Goal: Task Accomplishment & Management: Use online tool/utility

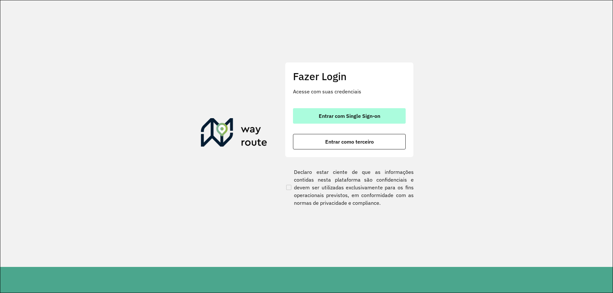
click at [346, 115] on span "Entrar com Single Sign-on" at bounding box center [350, 115] width 62 height 5
click at [353, 116] on span "Entrar com Single Sign-on" at bounding box center [350, 115] width 62 height 5
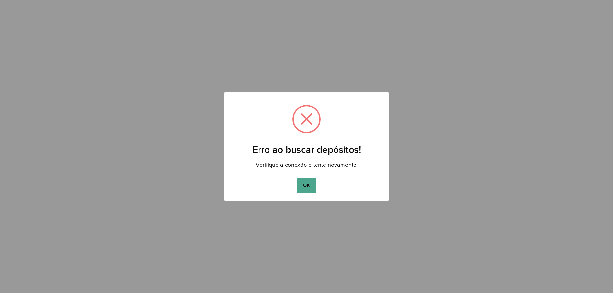
click at [308, 176] on div "OK No Cancel" at bounding box center [306, 185] width 165 height 18
click at [311, 187] on button "OK" at bounding box center [306, 185] width 19 height 15
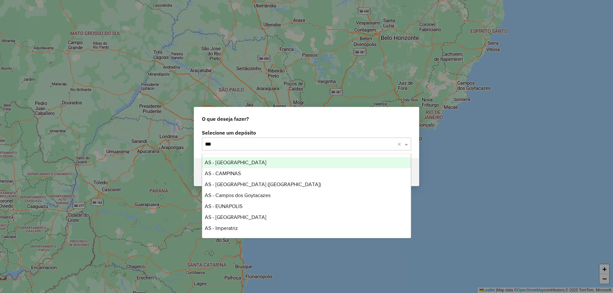
type input "****"
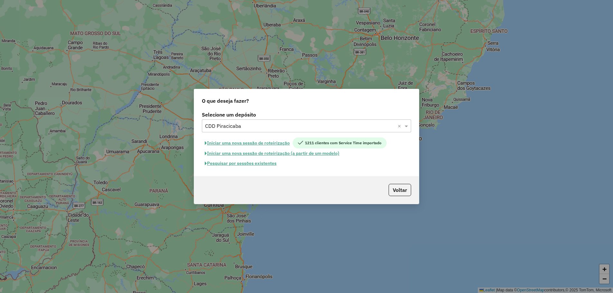
click at [266, 162] on button "Pesquisar por sessões existentes" at bounding box center [241, 163] width 78 height 10
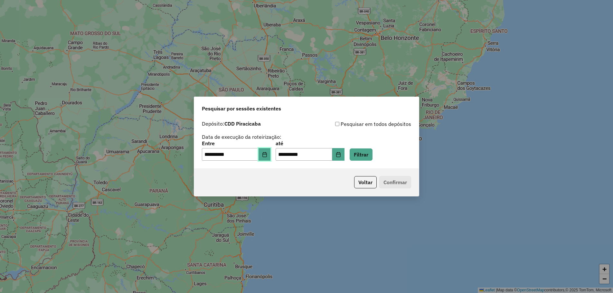
click at [267, 157] on button "Choose Date" at bounding box center [265, 154] width 12 height 13
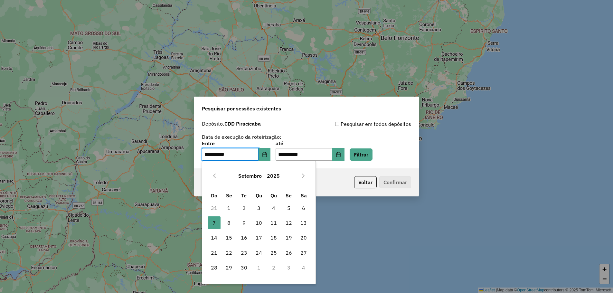
drag, startPoint x: 229, startPoint y: 227, endPoint x: 274, endPoint y: 201, distance: 52.2
click at [229, 227] on span "8" at bounding box center [229, 222] width 13 height 13
type input "**********"
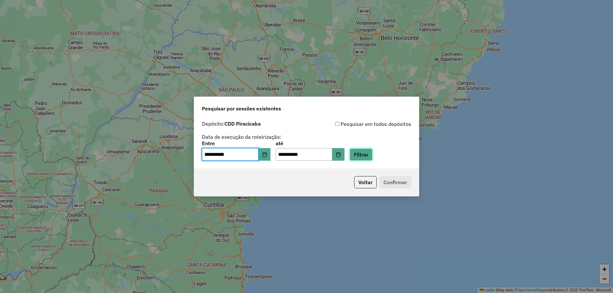
click at [372, 152] on button "Filtrar" at bounding box center [361, 154] width 23 height 12
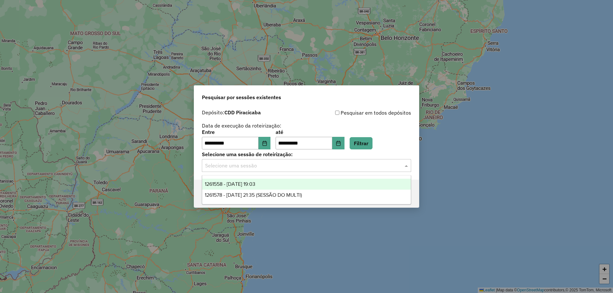
click at [329, 172] on div "Selecione uma sessão" at bounding box center [306, 165] width 209 height 13
click at [318, 182] on div "1261558 - 08/09/2025 19:03" at bounding box center [306, 184] width 209 height 11
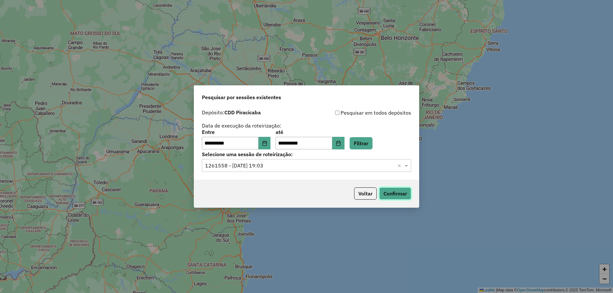
click at [395, 195] on button "Confirmar" at bounding box center [395, 193] width 32 height 12
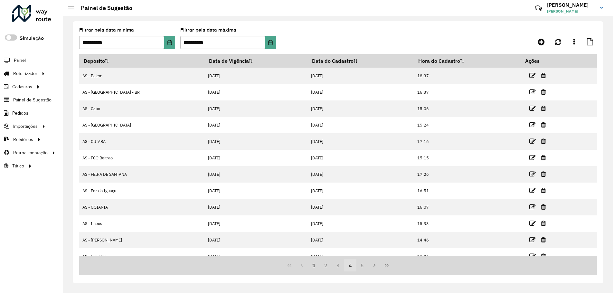
click at [349, 265] on button "4" at bounding box center [350, 265] width 12 height 12
click at [352, 267] on button "5" at bounding box center [350, 265] width 12 height 12
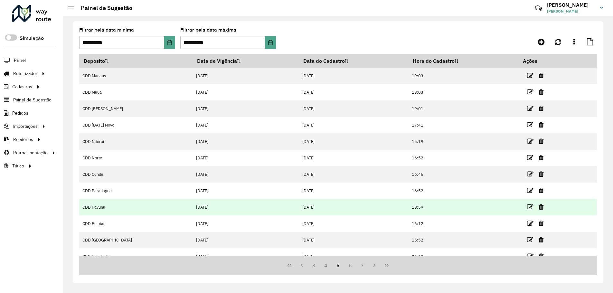
scroll to position [9, 0]
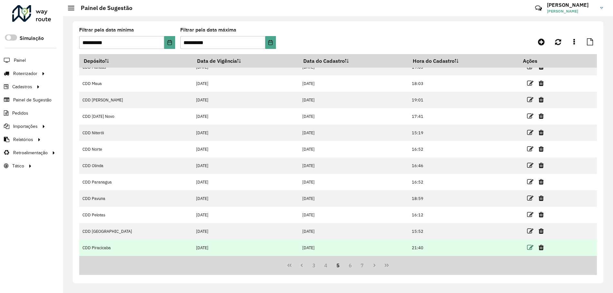
click at [527, 249] on icon at bounding box center [530, 247] width 6 height 6
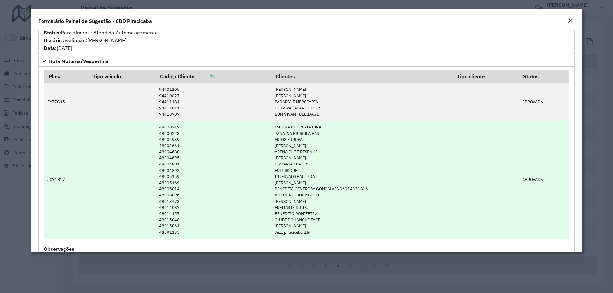
scroll to position [755, 0]
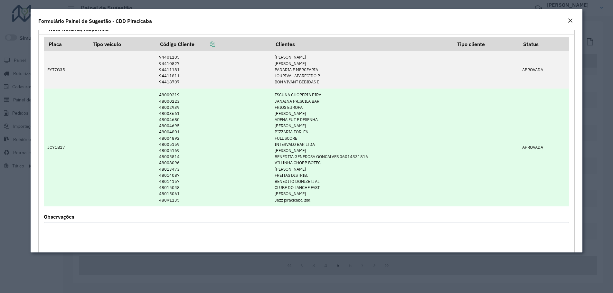
click at [56, 149] on td "JCY1B17" at bounding box center [66, 148] width 44 height 118
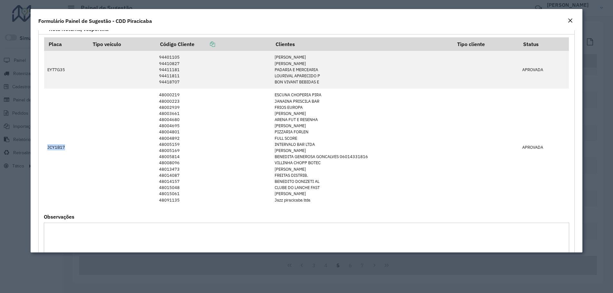
copy td "JCY1B17"
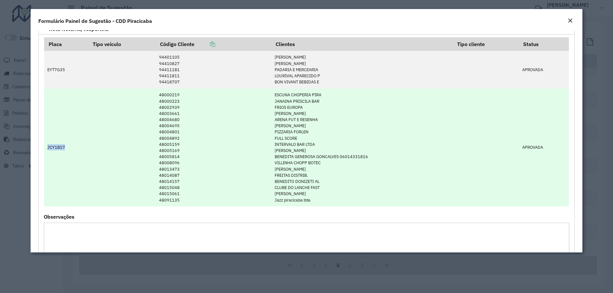
drag, startPoint x: 274, startPoint y: 94, endPoint x: 316, endPoint y: 200, distance: 113.6
click at [316, 200] on td "ESCUNA CHOPERIA PIRA JANAINA PRISCILA BAR FRIOS EUROPA MIRIAN DA SILVA CAMA ARE…" at bounding box center [361, 148] width 181 height 118
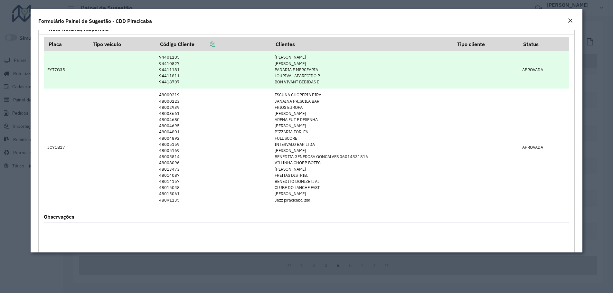
click at [60, 70] on td "EYT7G35" at bounding box center [66, 69] width 44 height 37
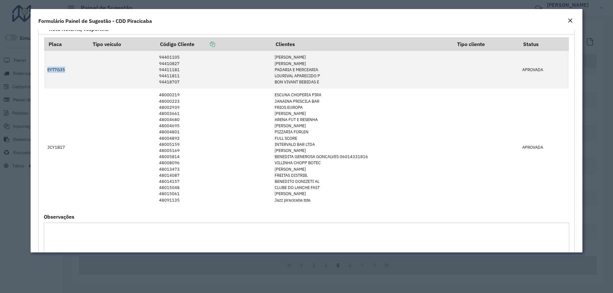
copy td "EYT7G35"
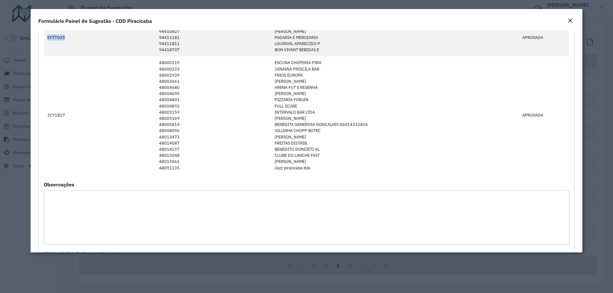
scroll to position [691, 0]
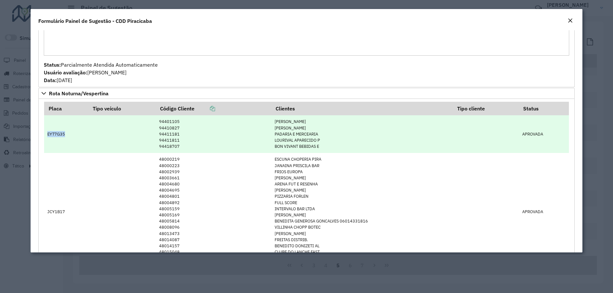
drag, startPoint x: 329, startPoint y: 146, endPoint x: 274, endPoint y: 121, distance: 60.2
click at [274, 121] on td "RODRIGO HENRIQUE TEO ANTONIO ANTUNES QUAR PADARIA E MERCEARIA LOURIVAL APARECID…" at bounding box center [361, 133] width 181 height 37
drag, startPoint x: 166, startPoint y: 118, endPoint x: 174, endPoint y: 143, distance: 25.4
click at [175, 143] on td "94401105 94410827 94411181 94411811 94418707" at bounding box center [214, 133] width 116 height 37
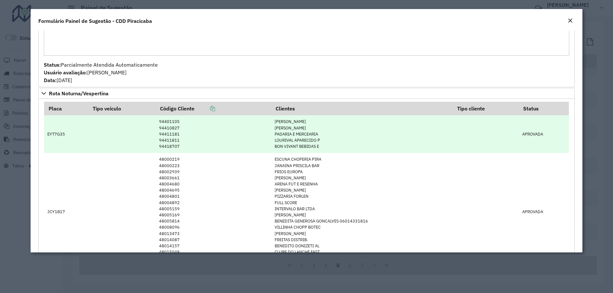
click at [185, 146] on td "94401105 94410827 94411181 94411811 94418707" at bounding box center [214, 133] width 116 height 37
drag, startPoint x: 151, startPoint y: 134, endPoint x: 147, endPoint y: 121, distance: 13.1
click at [147, 121] on tr "EYT7G35 94401105 94410827 94411181 94411811 94418707 RODRIGO HENRIQUE TEO ANTON…" at bounding box center [306, 133] width 525 height 37
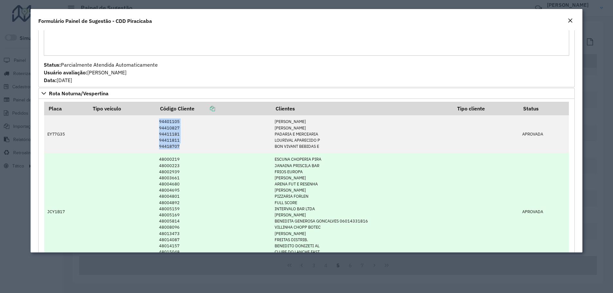
copy tr "94401105 94410827 94411181 94411811 94418707"
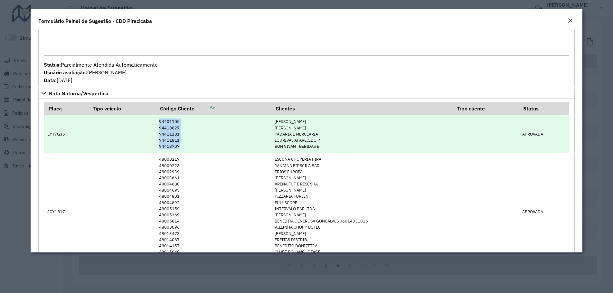
click at [171, 125] on td "94401105 94410827 94411181 94411811 94418707" at bounding box center [214, 133] width 116 height 37
click at [171, 123] on td "94401105 94410827 94411181 94411811 94418707" at bounding box center [214, 133] width 116 height 37
click at [301, 143] on td "RODRIGO HENRIQUE TEO ANTONIO ANTUNES QUAR PADARIA E MERCEARIA LOURIVAL APARECID…" at bounding box center [361, 133] width 181 height 37
click at [168, 126] on td "94401105 94410827 94411181 94411811 94418707" at bounding box center [214, 133] width 116 height 37
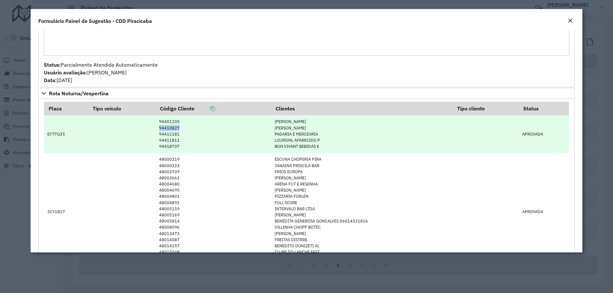
click at [168, 126] on td "94401105 94410827 94411181 94411811 94418707" at bounding box center [214, 133] width 116 height 37
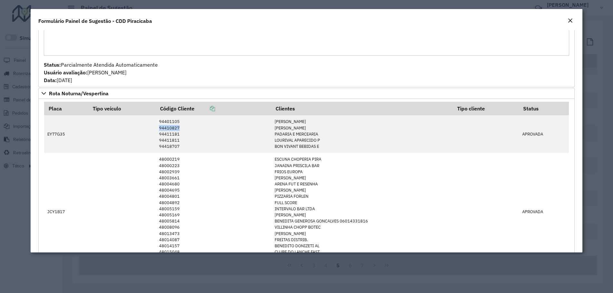
copy td "94410827"
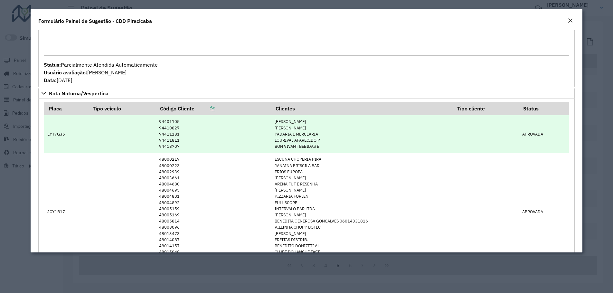
click at [184, 146] on td "94401105 94410827 94411181 94411811 94418707" at bounding box center [214, 133] width 116 height 37
drag, startPoint x: 183, startPoint y: 146, endPoint x: 157, endPoint y: 118, distance: 37.1
click at [157, 118] on td "94401105 94410827 94411181 94411811 94418707" at bounding box center [214, 133] width 116 height 37
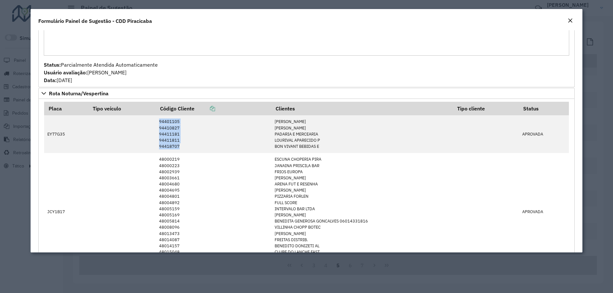
copy td "94401105 94410827 94411181 94411811 94418707"
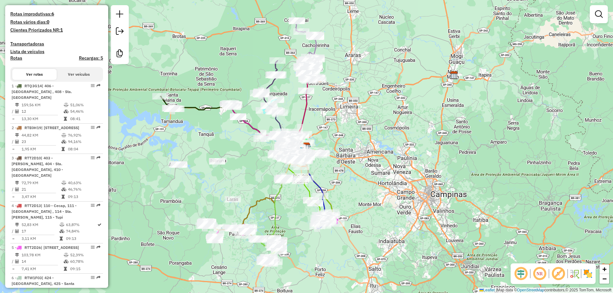
scroll to position [865, 0]
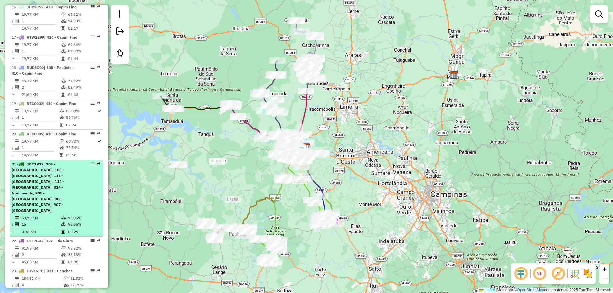
click at [60, 162] on span "| 105 - [GEOGRAPHIC_DATA] , 106 - [GEOGRAPHIC_DATA], 111 - [GEOGRAPHIC_DATA] , …" at bounding box center [38, 187] width 52 height 51
select select "**********"
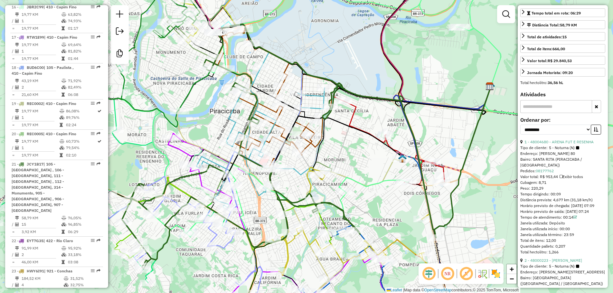
scroll to position [258, 0]
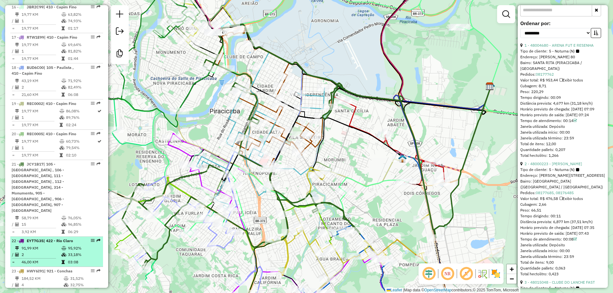
click at [71, 237] on li "22 - EYT7G35 | 422 - Rio Claro 91,99 KM 95,92% / 2 33,18% = 46,00 KM 03:08" at bounding box center [56, 252] width 93 height 30
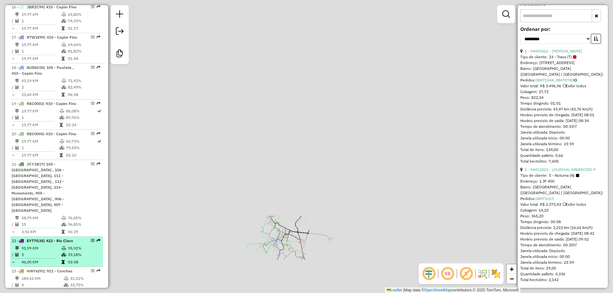
scroll to position [223, 0]
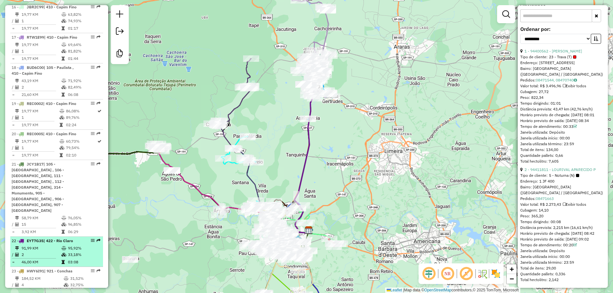
click at [73, 237] on li "22 - EYT7G35 | 422 - Rio Claro 91,99 KM 95,92% / 2 33,18% = 46,00 KM 03:08" at bounding box center [56, 252] width 93 height 30
click at [64, 237] on li "22 - EYT7G35 | 422 - Rio Claro 91,99 KM 95,92% / 2 33,18% = 46,00 KM 03:08" at bounding box center [56, 252] width 93 height 30
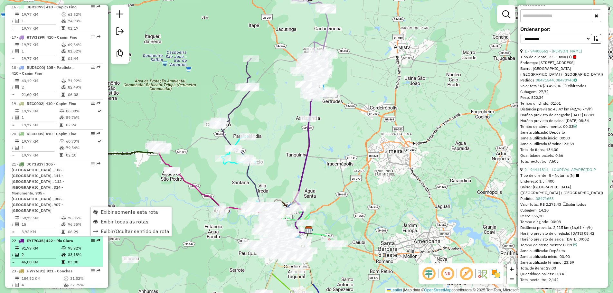
click at [77, 245] on td "95,92%" at bounding box center [84, 248] width 33 height 6
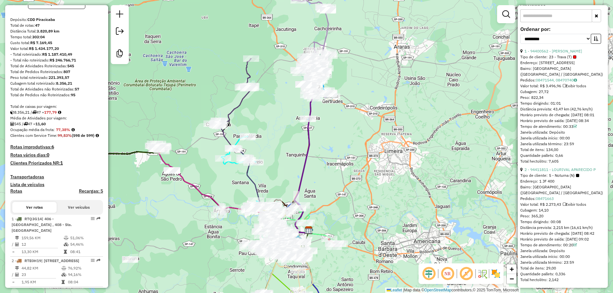
scroll to position [0, 0]
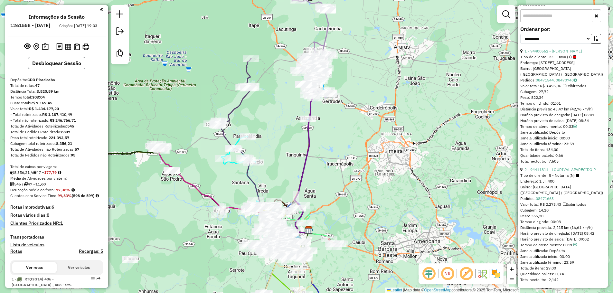
click at [51, 69] on button "Desbloquear Sessão" at bounding box center [56, 63] width 57 height 12
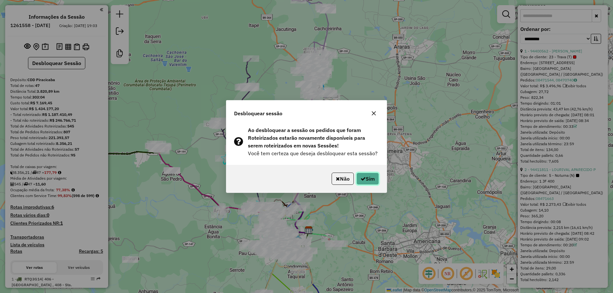
click at [372, 180] on button "Sim" at bounding box center [367, 179] width 23 height 12
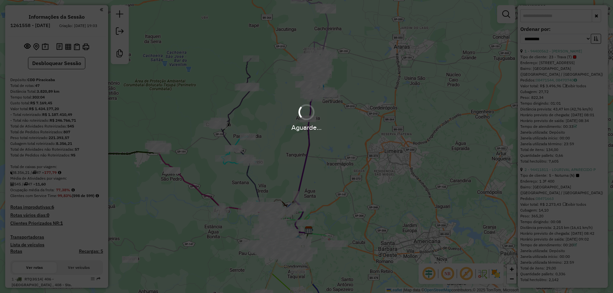
click at [85, 161] on div "Aguarde..." at bounding box center [306, 146] width 613 height 293
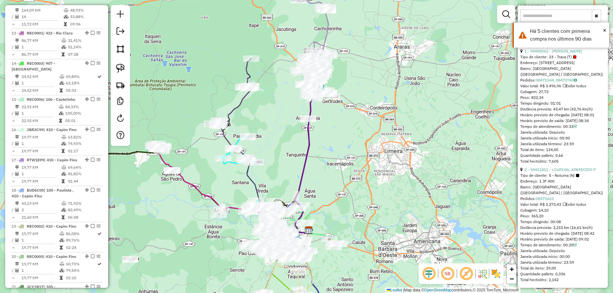
scroll to position [1062, 0]
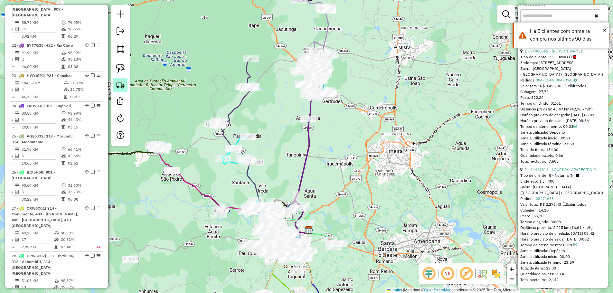
click at [125, 86] on img at bounding box center [120, 85] width 9 height 9
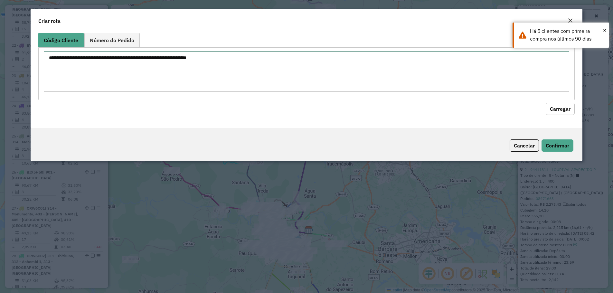
click at [151, 66] on textarea at bounding box center [307, 71] width 526 height 41
paste textarea "******** ******** ******** ******** ********"
click at [557, 110] on button "Carregar" at bounding box center [560, 109] width 29 height 12
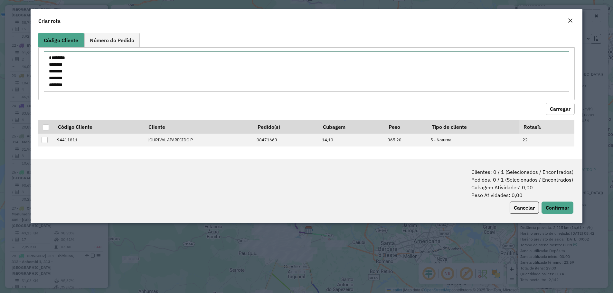
drag, startPoint x: 57, startPoint y: 57, endPoint x: 37, endPoint y: 55, distance: 19.7
click at [37, 55] on div "Código Cliente Número do Pedido ******** ******** ******** ******** ******** Ca…" at bounding box center [307, 94] width 552 height 129
type textarea "******** ******** ******** ******** ********"
click at [556, 109] on button "Carregar" at bounding box center [560, 109] width 29 height 12
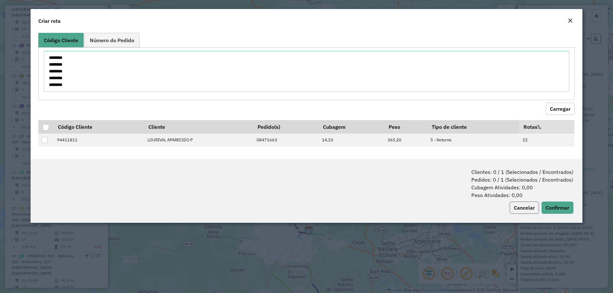
click at [528, 208] on button "Cancelar" at bounding box center [524, 208] width 29 height 12
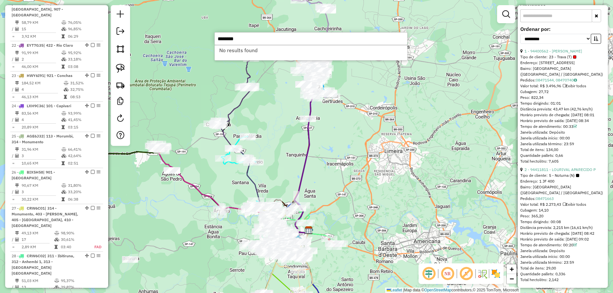
paste input "********"
drag, startPoint x: 302, startPoint y: 41, endPoint x: 142, endPoint y: 31, distance: 160.3
click at [140, 32] on hb-router-mapa "Informações da Sessão 1261558 - [DATE] Criação: [DATE] 19:03 Depósito: CDD Pira…" at bounding box center [306, 146] width 613 height 293
type input "**********"
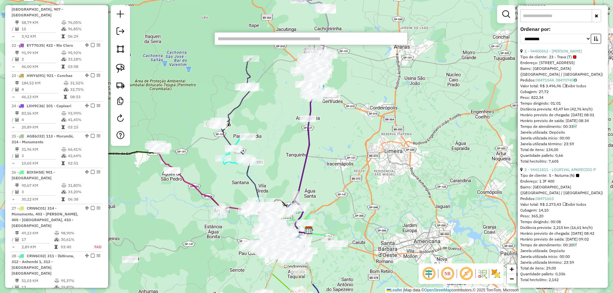
click at [324, 37] on input "text" at bounding box center [310, 38] width 193 height 13
click at [309, 38] on input "text" at bounding box center [310, 38] width 193 height 13
click at [251, 42] on input "text" at bounding box center [310, 38] width 193 height 13
click at [114, 85] on link at bounding box center [120, 85] width 14 height 14
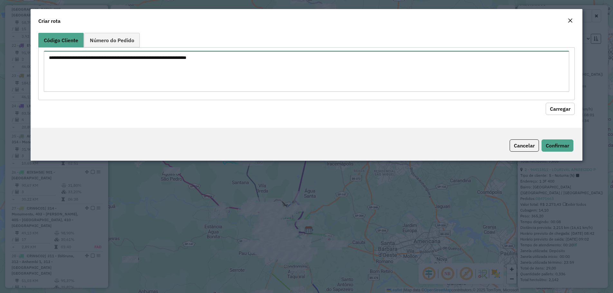
click at [132, 73] on textarea at bounding box center [307, 71] width 526 height 41
paste textarea "******** ******** ******** ******** ********"
type textarea "******** ******** ******** ******** ********"
click at [563, 112] on button "Carregar" at bounding box center [560, 109] width 29 height 12
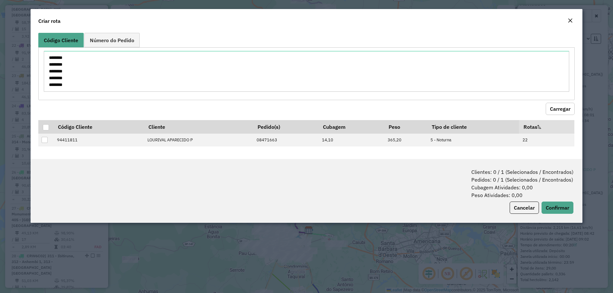
click at [569, 22] on em "Close" at bounding box center [570, 20] width 5 height 5
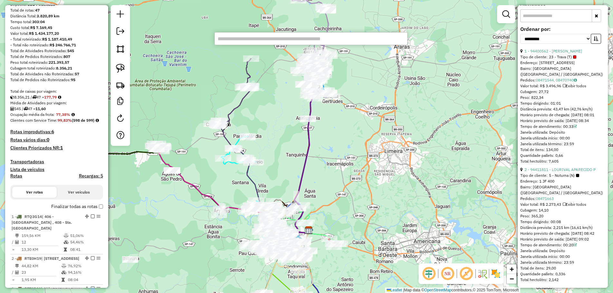
scroll to position [0, 0]
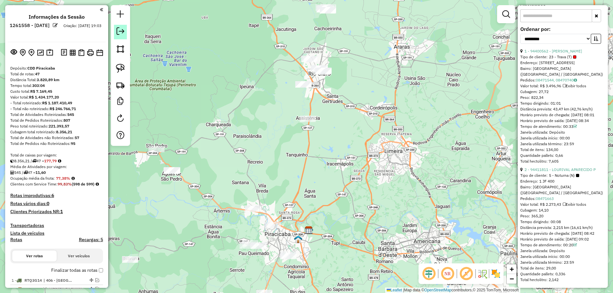
click at [121, 32] on em at bounding box center [121, 31] width 8 height 8
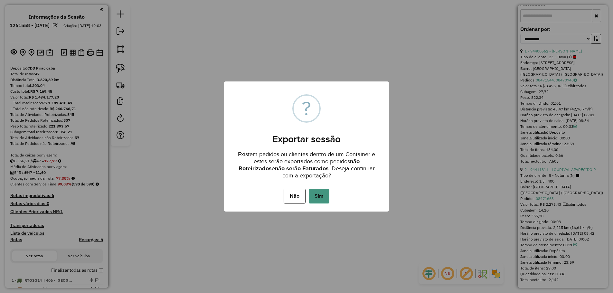
click at [327, 193] on button "Sim" at bounding box center [319, 196] width 21 height 15
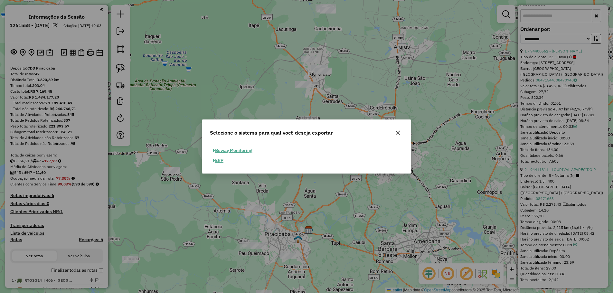
click at [218, 160] on button "ERP" at bounding box center [218, 161] width 16 height 10
select select "*********"
select select "**"
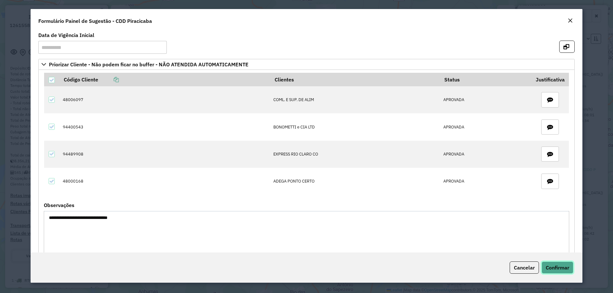
click at [555, 270] on span "Confirmar" at bounding box center [558, 267] width 24 height 6
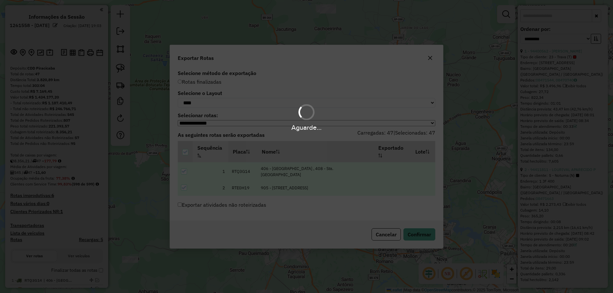
click at [207, 102] on div "Aguarde..." at bounding box center [306, 117] width 613 height 31
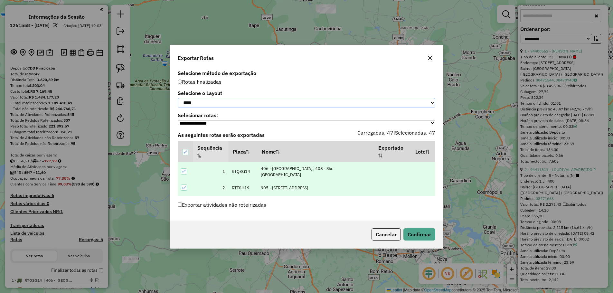
click at [247, 101] on select "**********" at bounding box center [307, 103] width 258 height 10
select select "*********"
click at [178, 98] on select "**********" at bounding box center [307, 103] width 258 height 10
click at [439, 237] on div "Cancelar Confirmar" at bounding box center [306, 235] width 273 height 28
click at [430, 236] on button "Confirmar" at bounding box center [419, 234] width 32 height 12
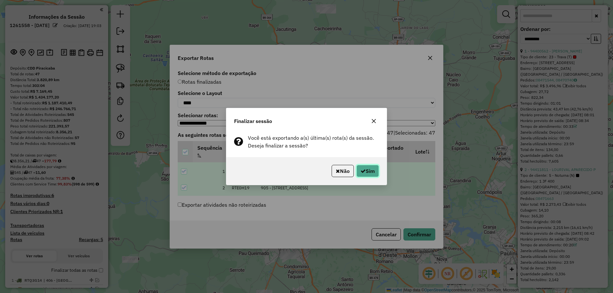
click at [367, 173] on button "Sim" at bounding box center [367, 171] width 23 height 12
